Goal: Information Seeking & Learning: Learn about a topic

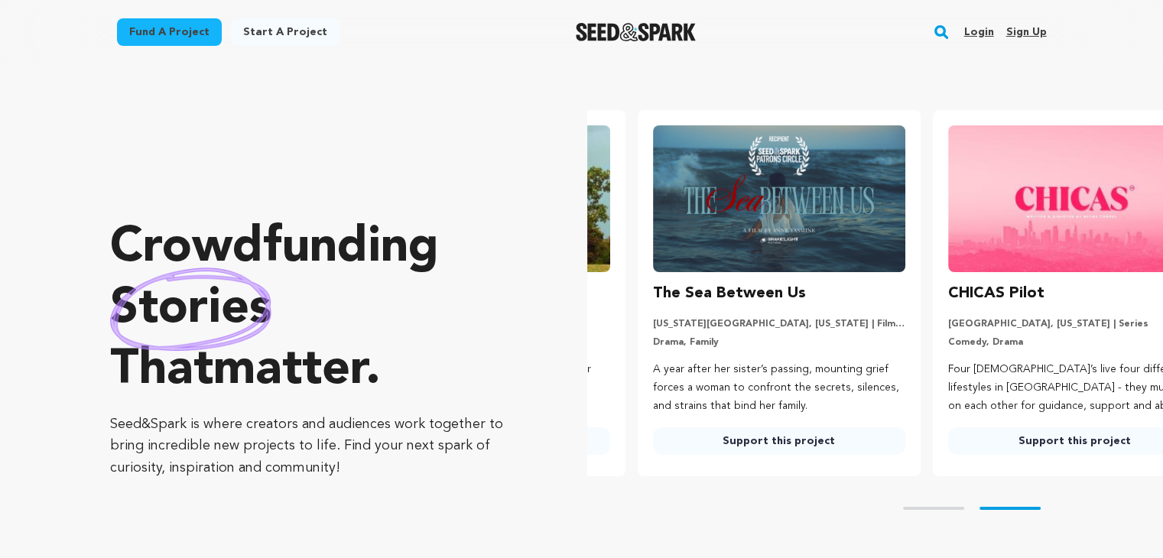
scroll to position [0, 307]
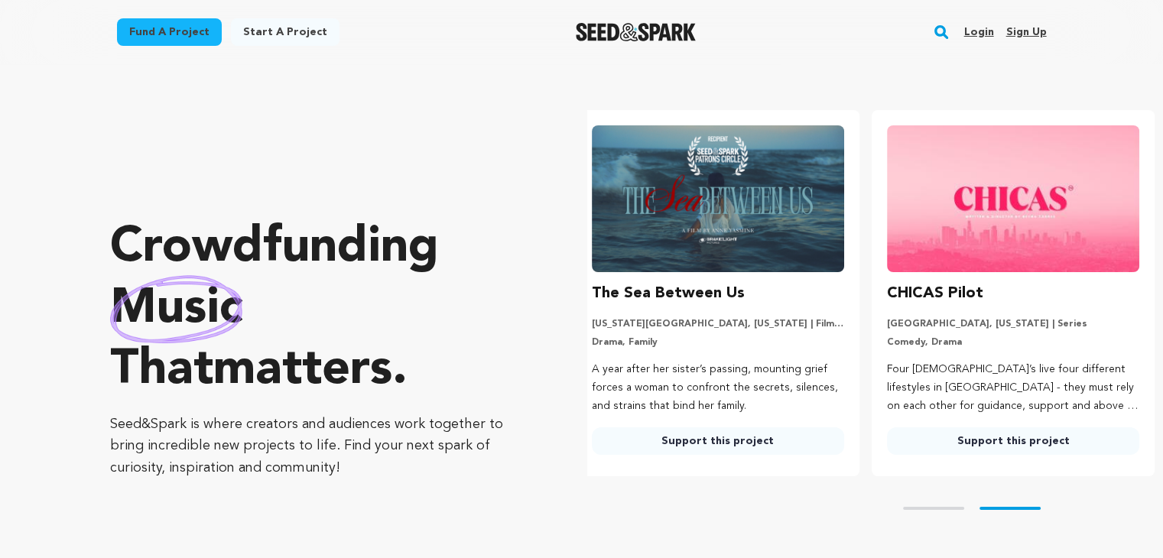
click at [988, 31] on link "Login" at bounding box center [978, 32] width 30 height 24
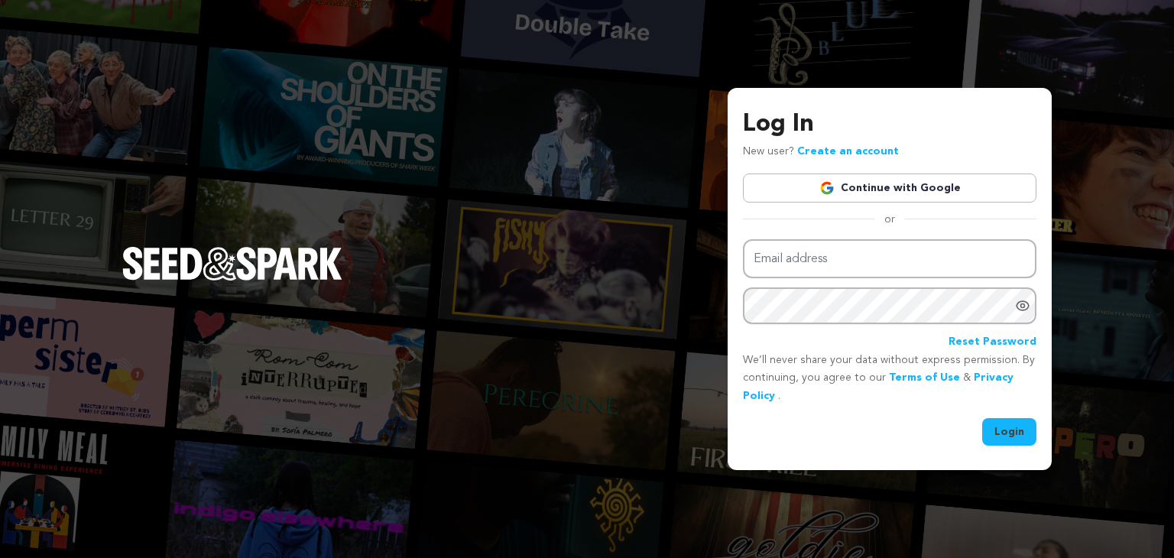
click at [935, 196] on link "Continue with Google" at bounding box center [890, 188] width 294 height 29
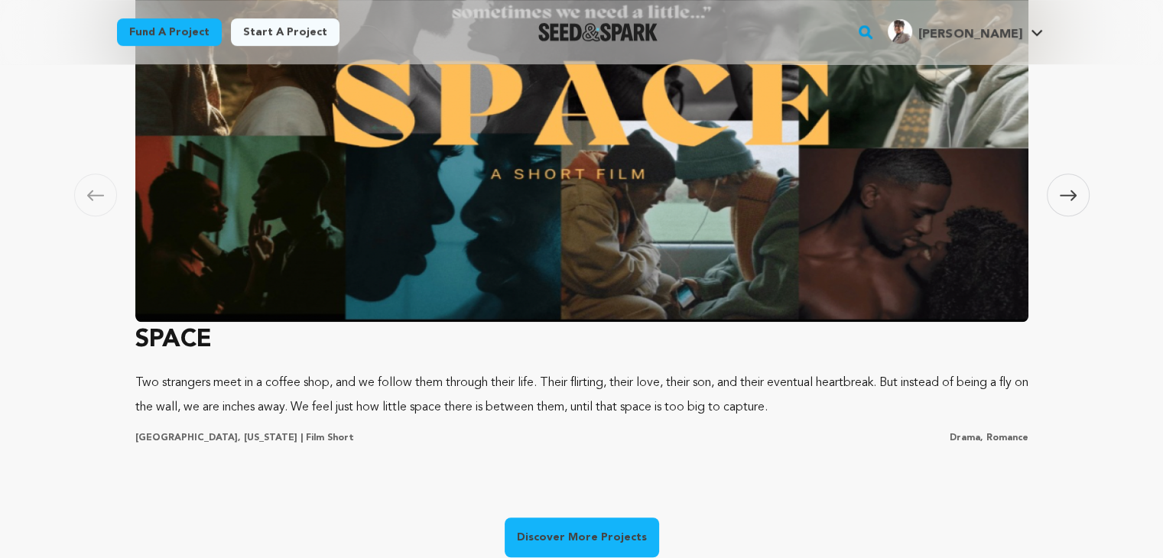
scroll to position [1376, 0]
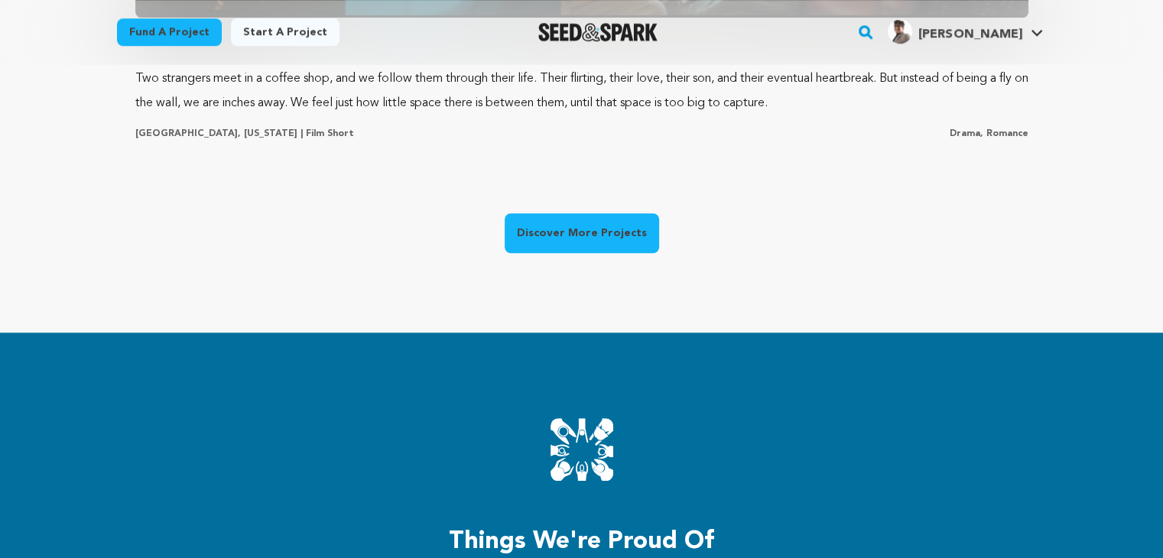
click at [608, 231] on link "Discover More Projects" at bounding box center [582, 233] width 154 height 40
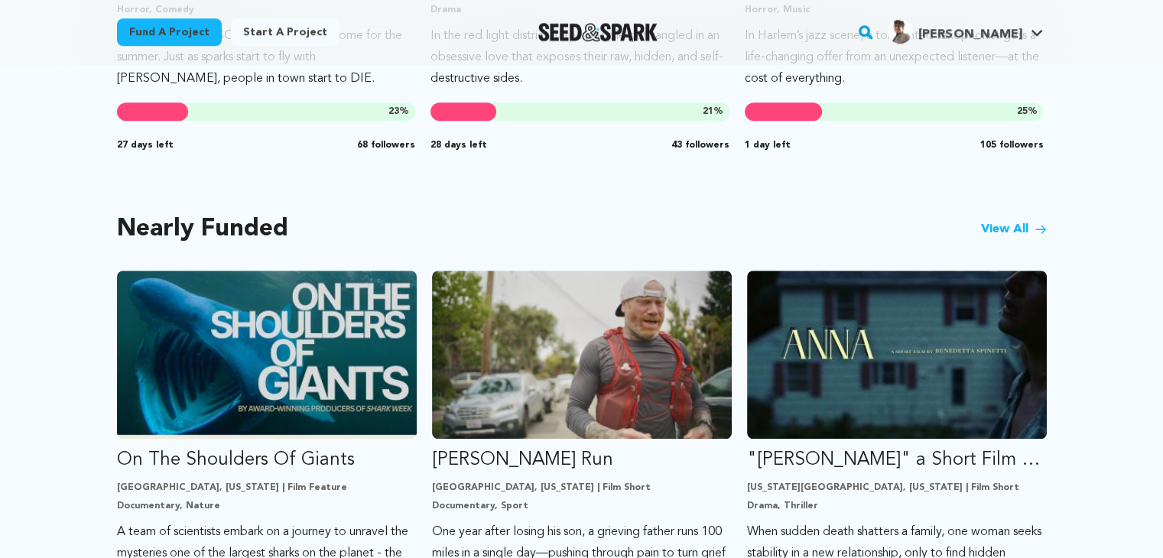
scroll to position [1147, 0]
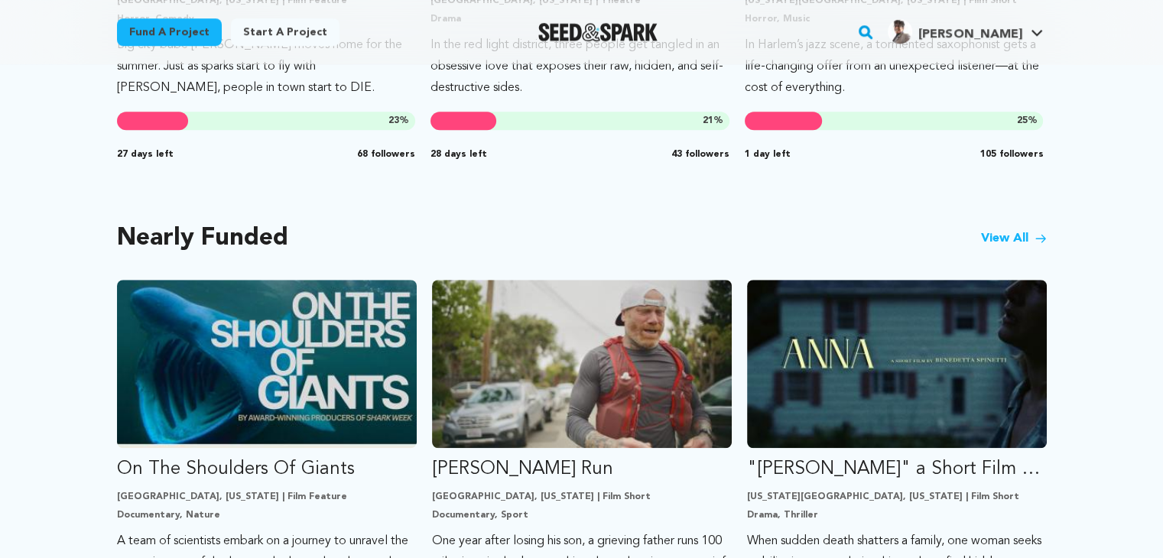
click at [1011, 241] on link "View All" at bounding box center [1014, 238] width 66 height 18
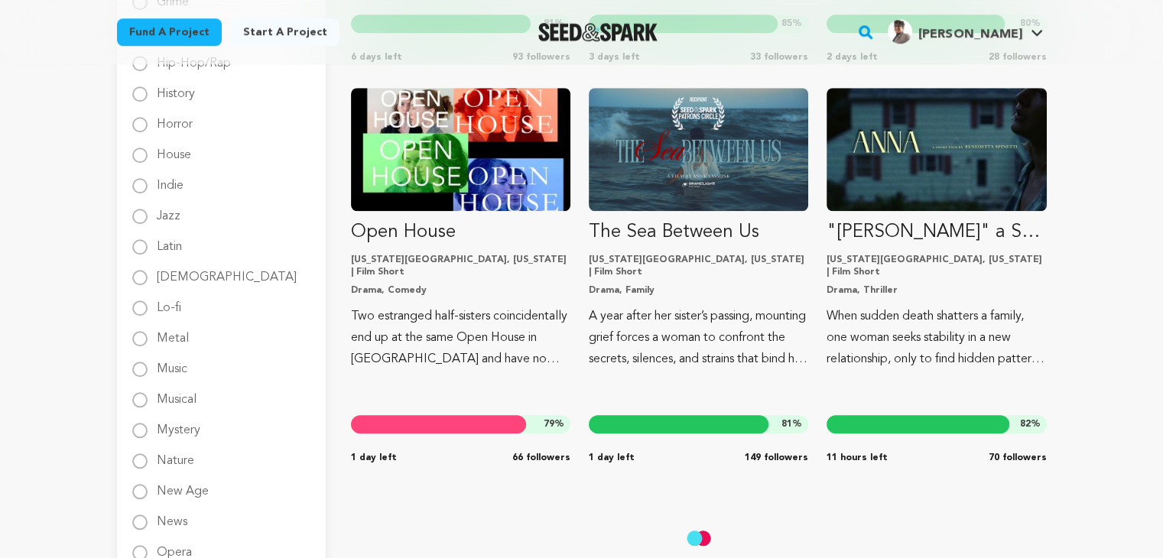
scroll to position [1376, 0]
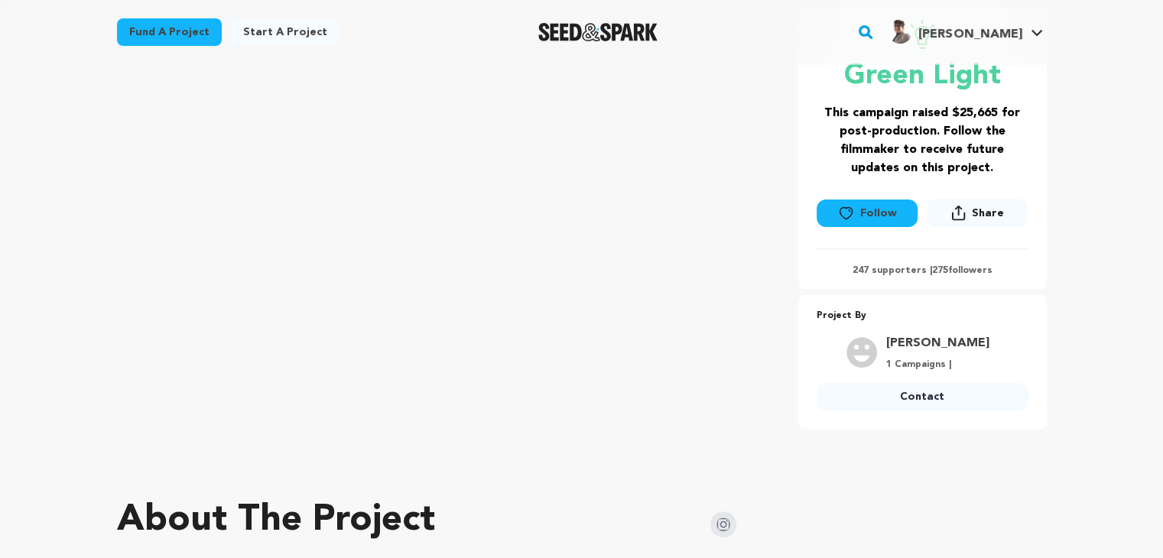
scroll to position [306, 0]
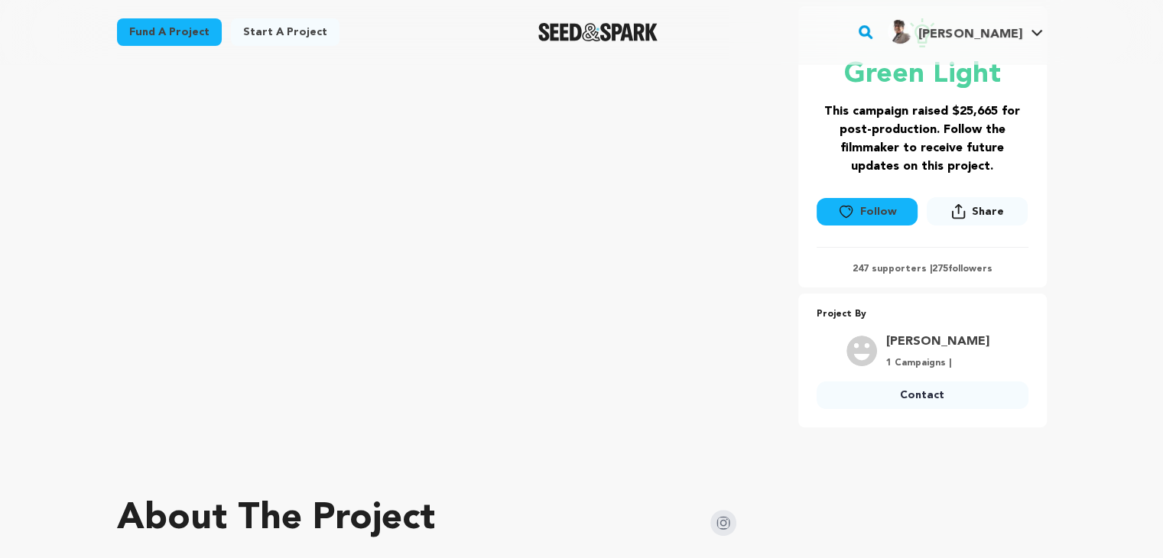
click at [878, 399] on link "Contact" at bounding box center [922, 395] width 212 height 28
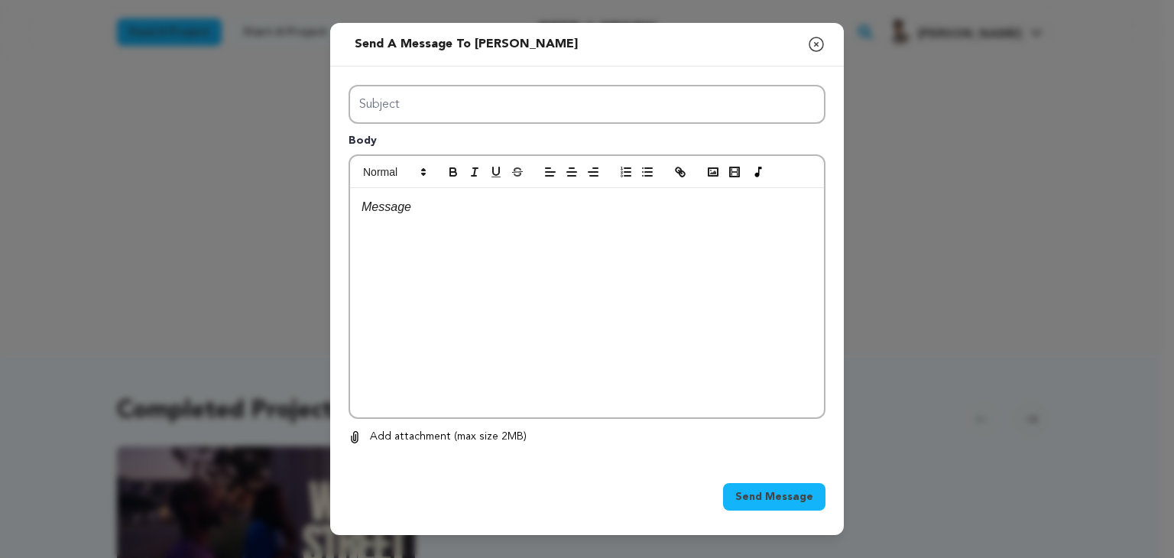
click at [814, 45] on icon "button" at bounding box center [816, 44] width 18 height 18
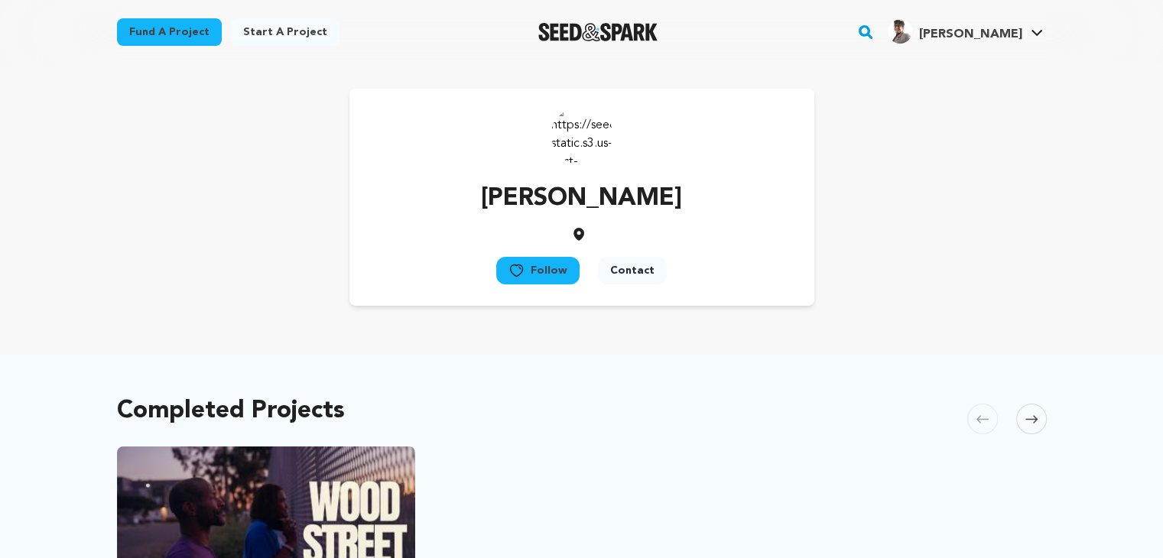
click at [626, 274] on button "Contact" at bounding box center [632, 271] width 69 height 28
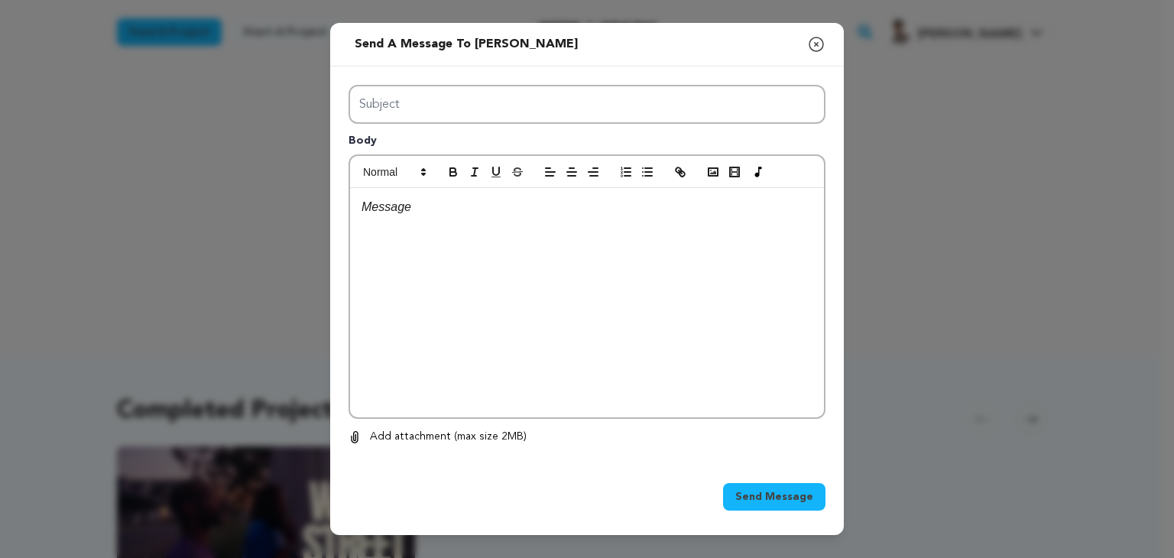
click at [822, 47] on icon "button" at bounding box center [816, 44] width 18 height 18
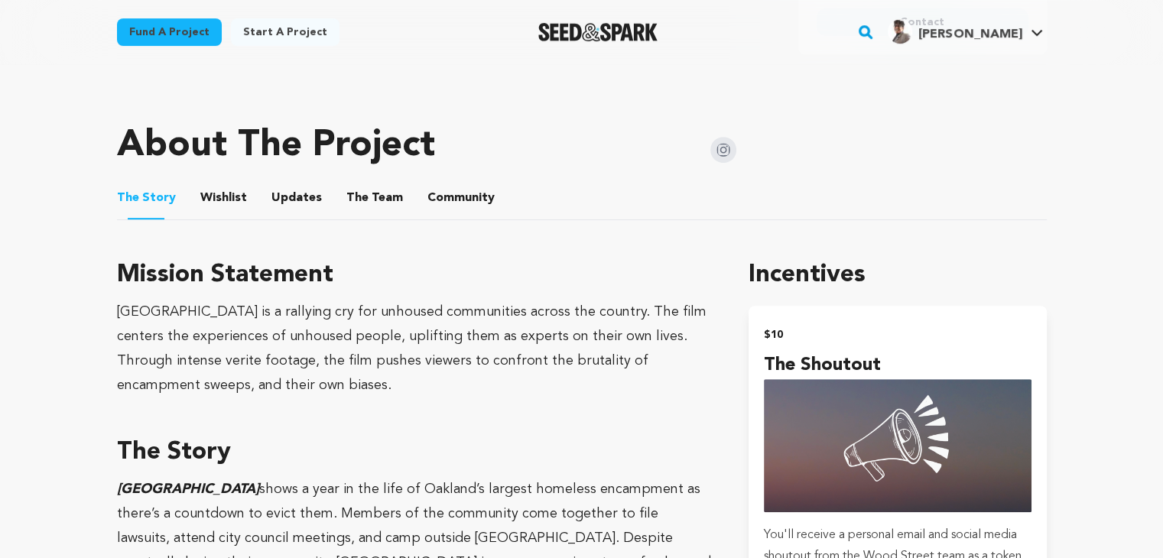
scroll to position [688, 0]
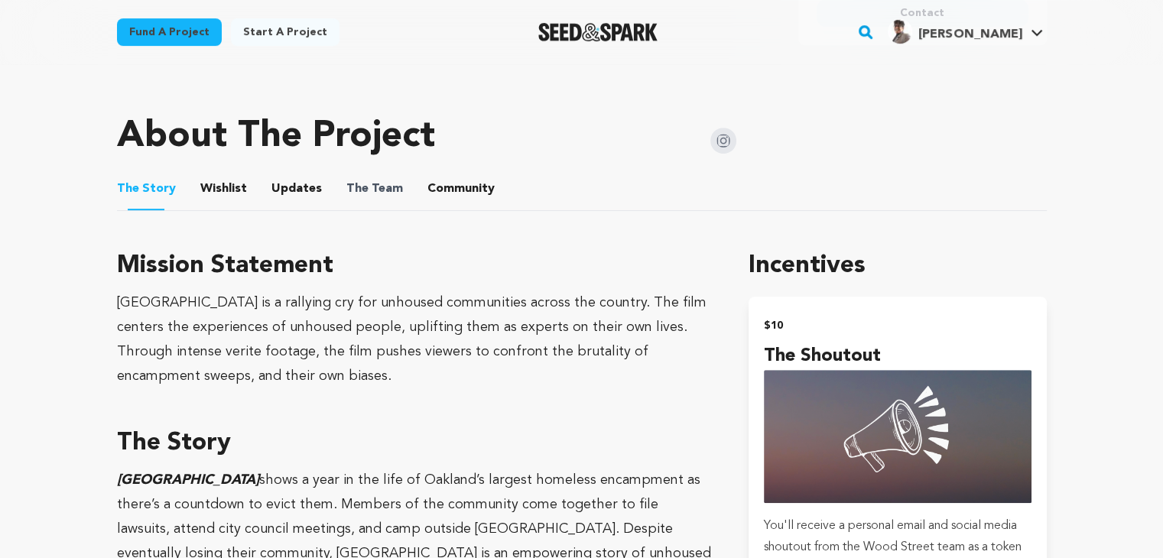
click at [346, 183] on span "The" at bounding box center [357, 189] width 22 height 18
click at [375, 192] on button "The Team" at bounding box center [374, 192] width 37 height 37
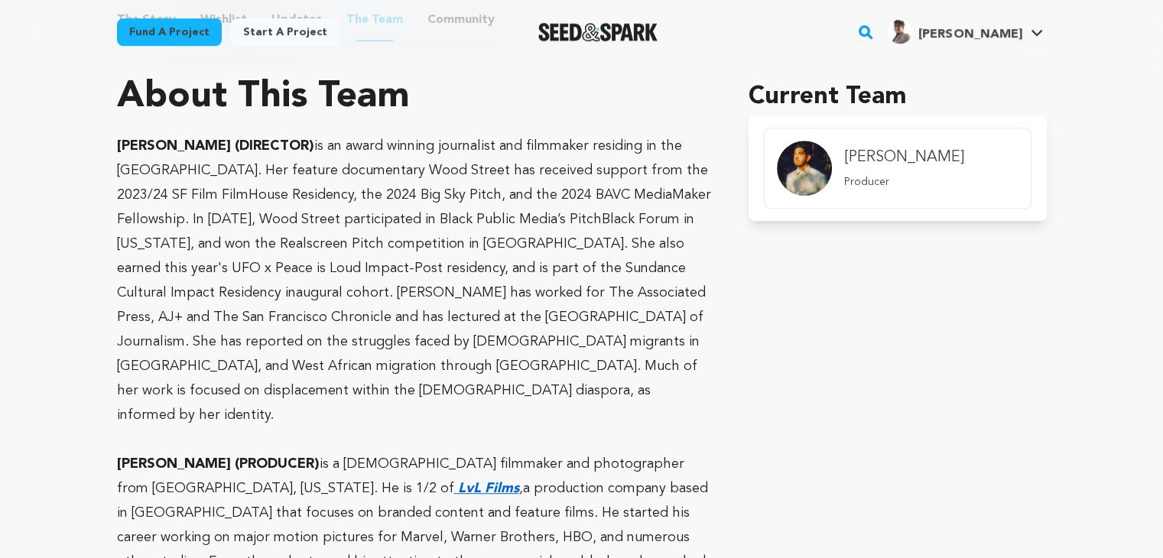
scroll to position [841, 0]
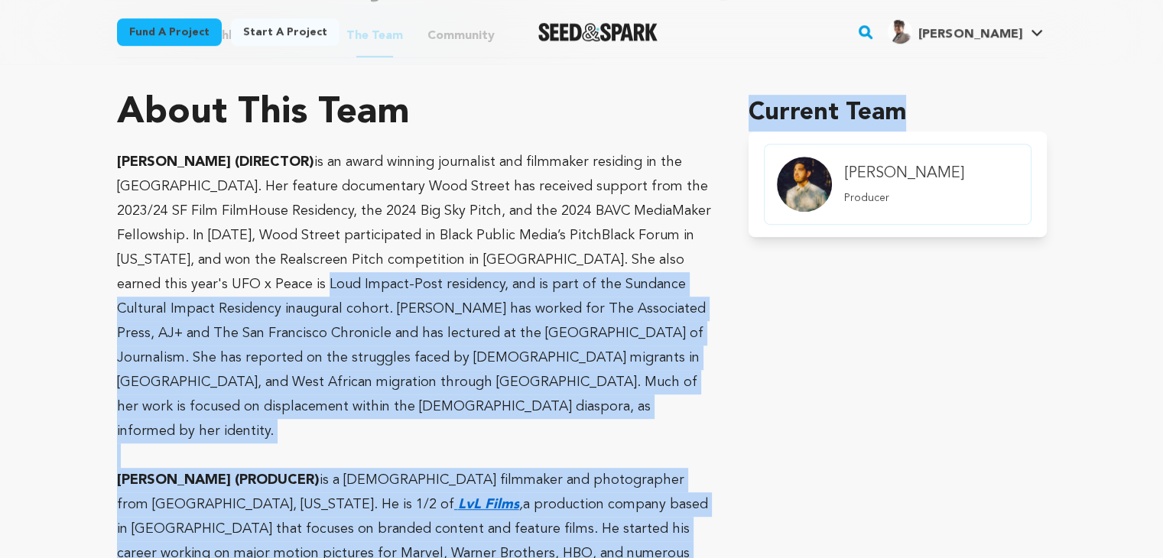
drag, startPoint x: 751, startPoint y: 368, endPoint x: 238, endPoint y: 272, distance: 521.9
click at [238, 272] on section "About This Team Caron Creighton (DIRECTOR) Estevan Padilla (PRODUCER) is a Mexi…" at bounding box center [582, 403] width 930 height 667
click at [675, 355] on p "[PERSON_NAME] (DIRECTOR) is an award winning journalist and filmmaker residing …" at bounding box center [414, 297] width 595 height 294
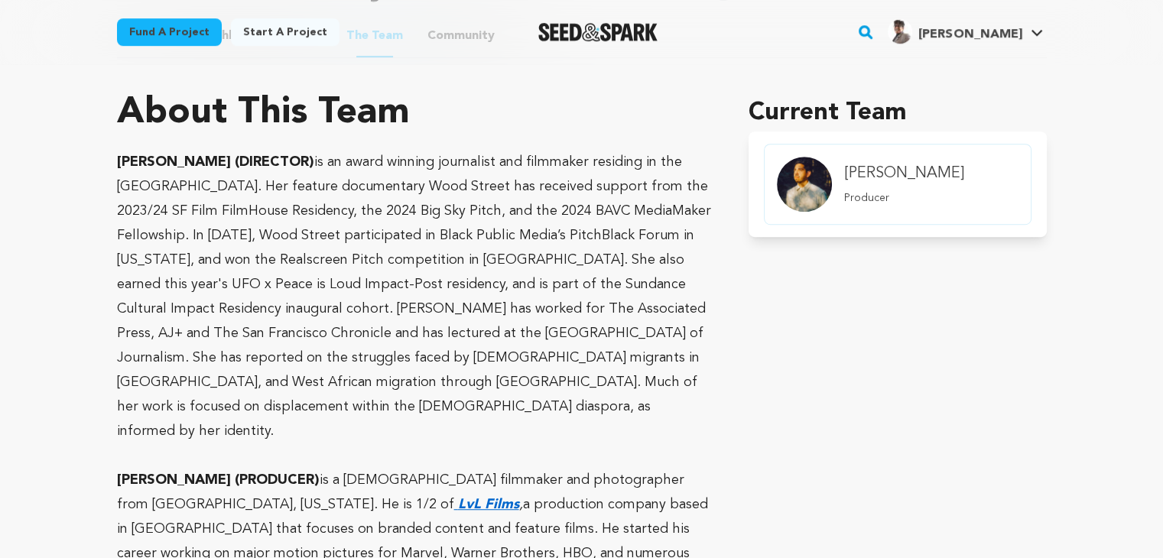
click at [810, 184] on img "member.name Profile" at bounding box center [804, 184] width 55 height 55
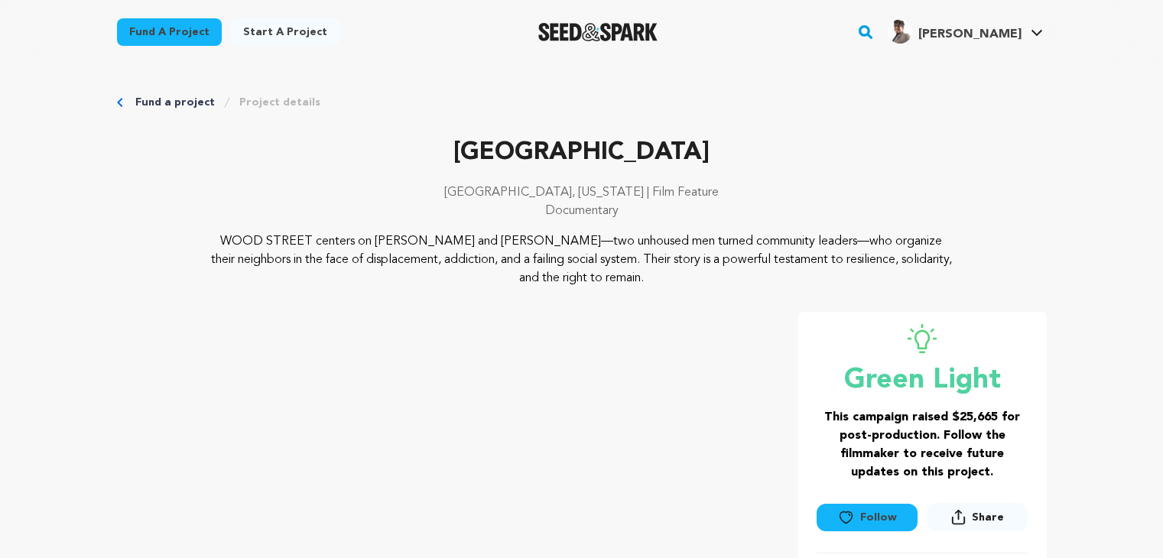
scroll to position [844, 0]
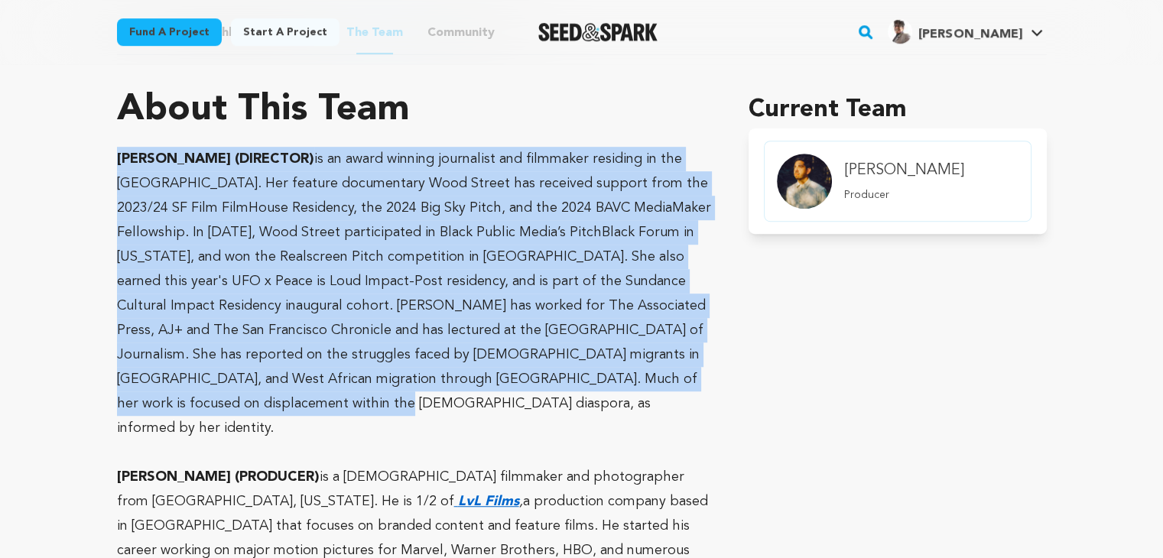
drag, startPoint x: 691, startPoint y: 379, endPoint x: 115, endPoint y: 160, distance: 616.0
copy p "[PERSON_NAME] (DIRECTOR) is an award winning journalist and filmmaker residing …"
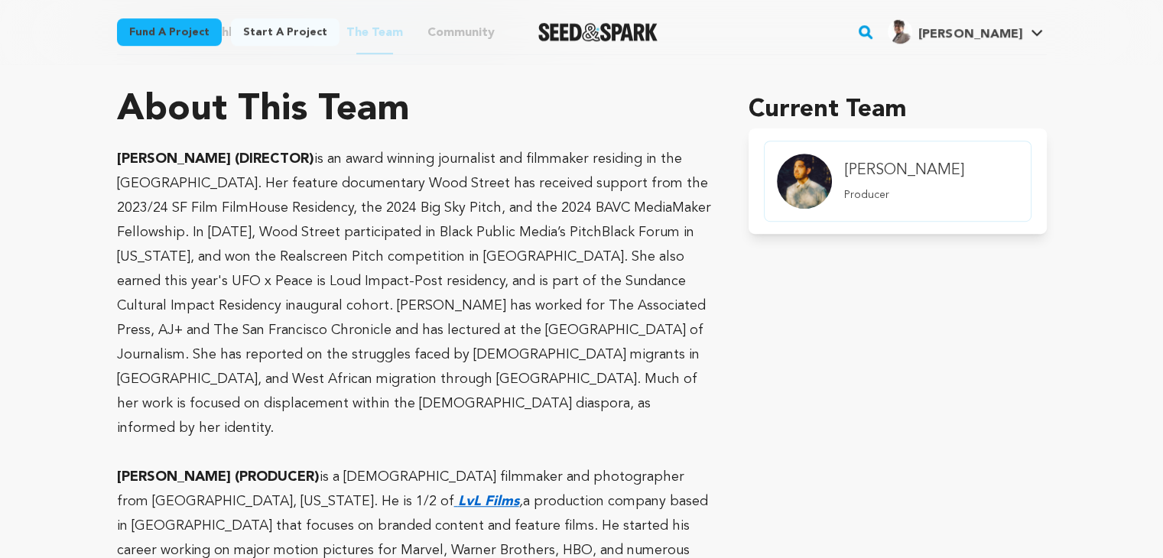
click at [969, 462] on div "Current Team [PERSON_NAME] Producer" at bounding box center [896, 401] width 297 height 618
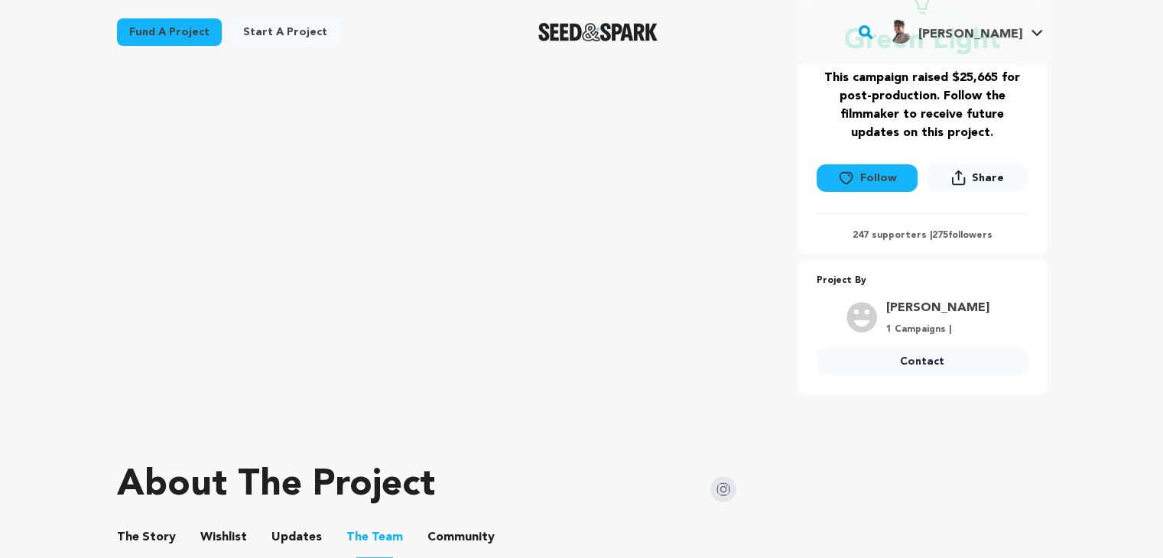
scroll to position [156, 0]
